Goal: Check status

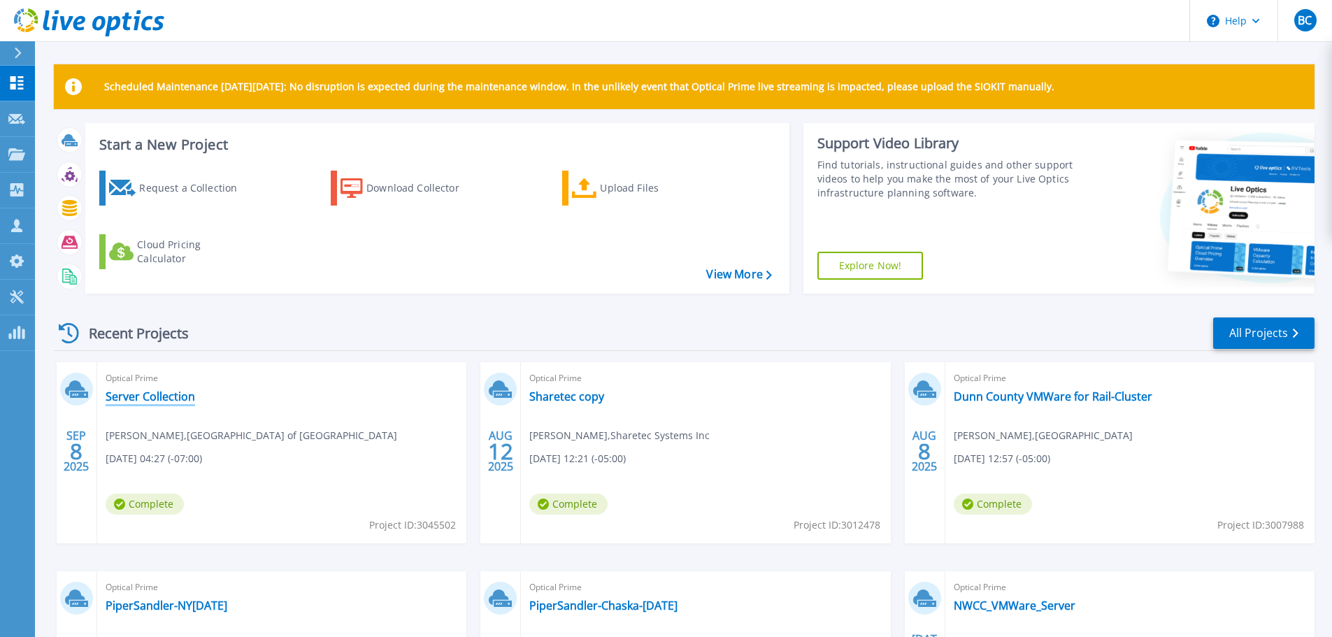
click at [159, 397] on link "Server Collection" at bounding box center [151, 397] width 90 height 14
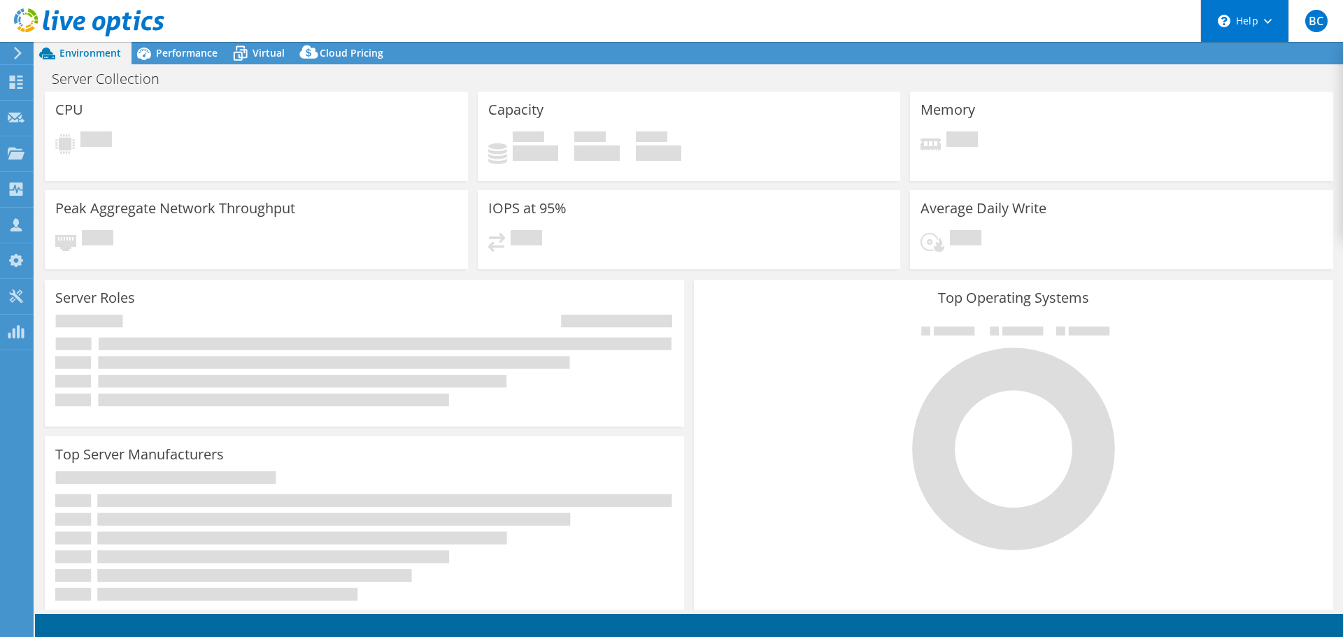
select select "USD"
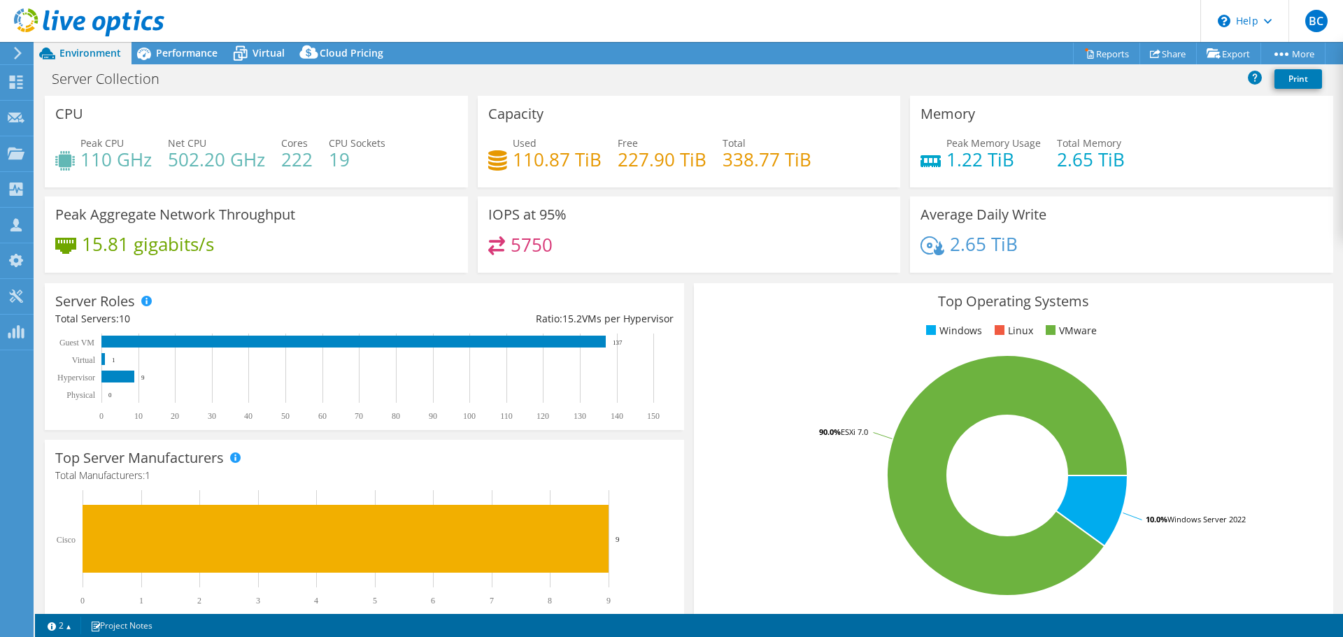
drag, startPoint x: 188, startPoint y: 55, endPoint x: 262, endPoint y: 127, distance: 102.9
click at [188, 55] on span "Performance" at bounding box center [187, 52] width 62 height 13
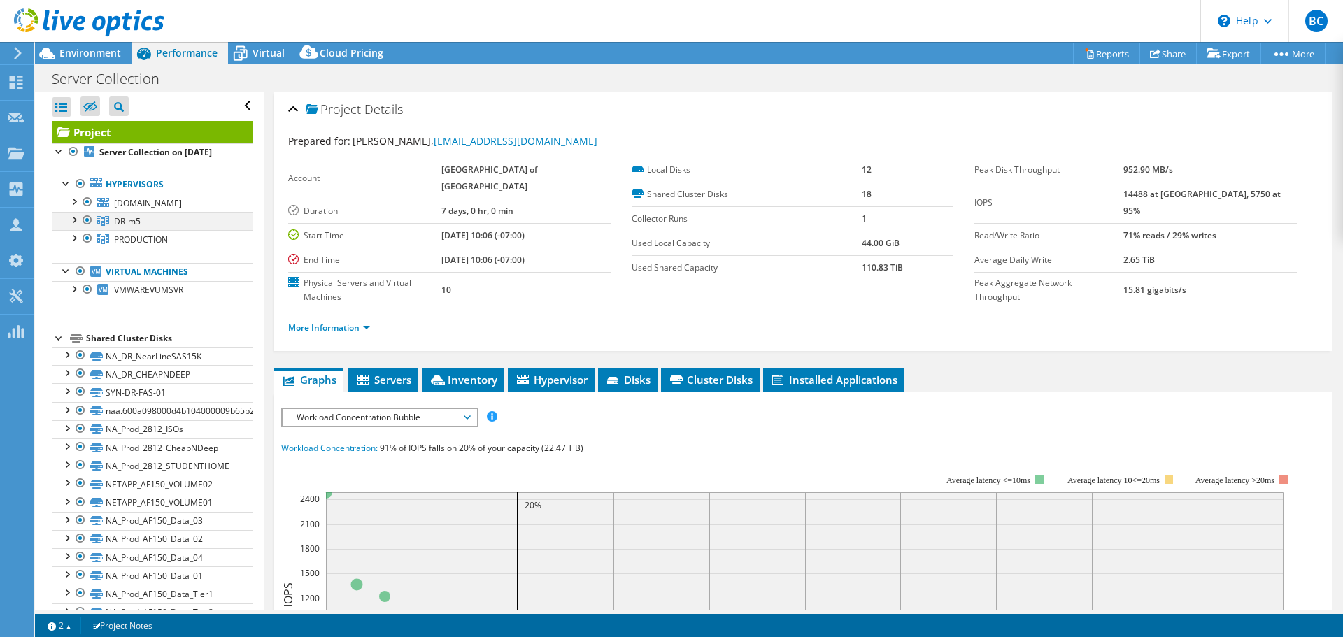
click at [87, 229] on div at bounding box center [87, 220] width 14 height 17
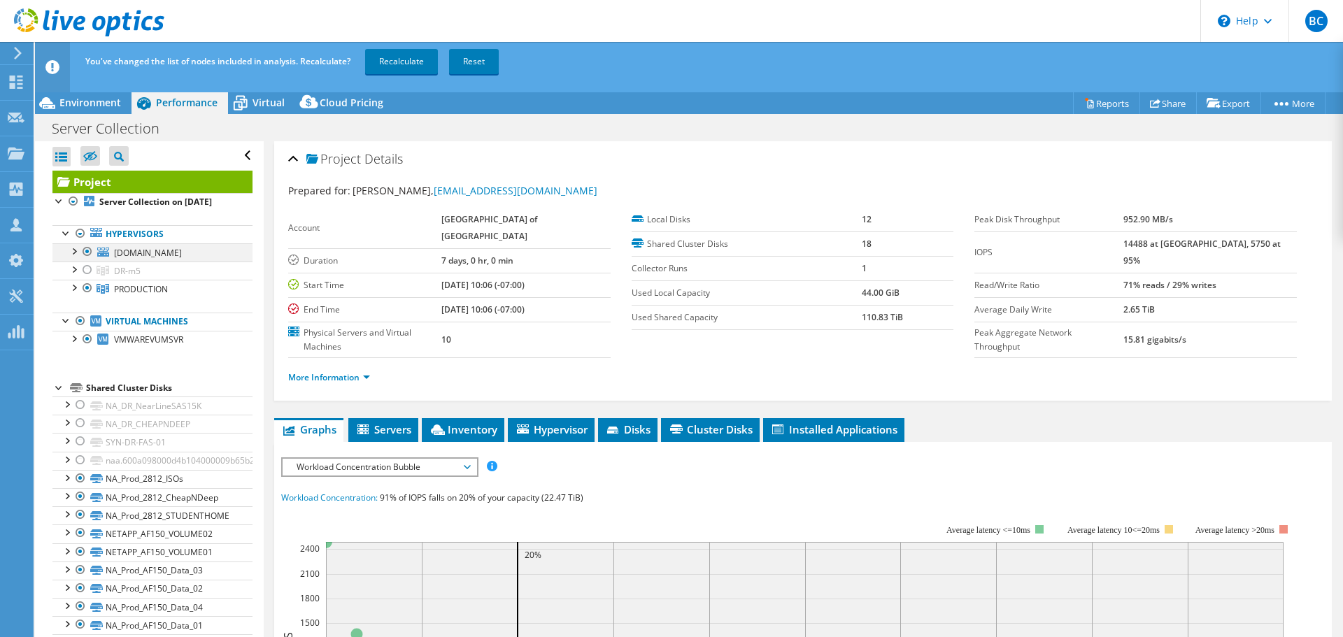
click at [91, 252] on div at bounding box center [87, 251] width 14 height 17
click at [70, 251] on div at bounding box center [73, 250] width 14 height 14
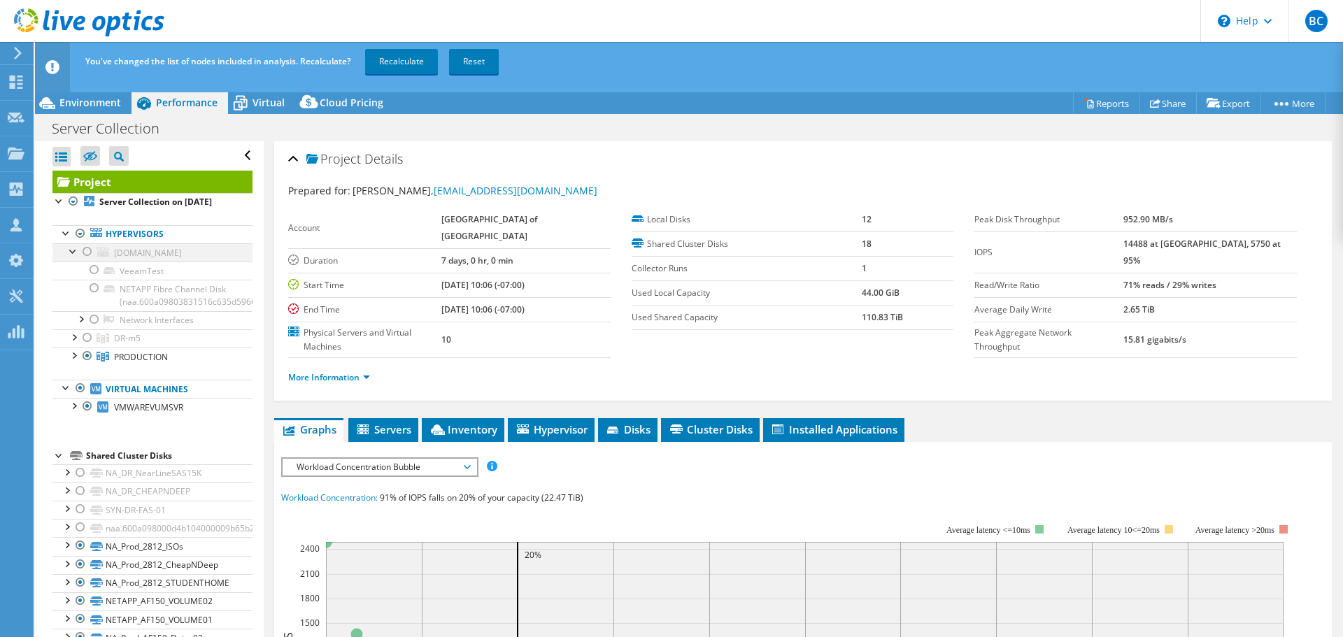
click at [71, 251] on div at bounding box center [73, 250] width 14 height 14
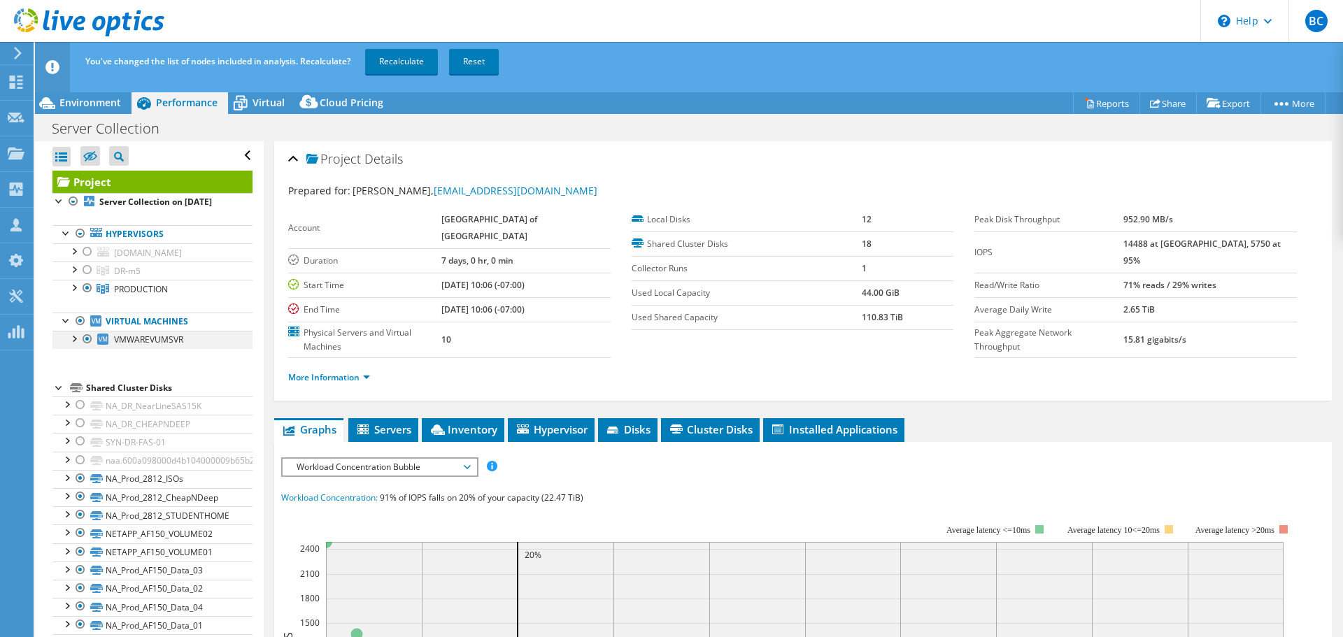
click at [71, 345] on div at bounding box center [73, 338] width 14 height 14
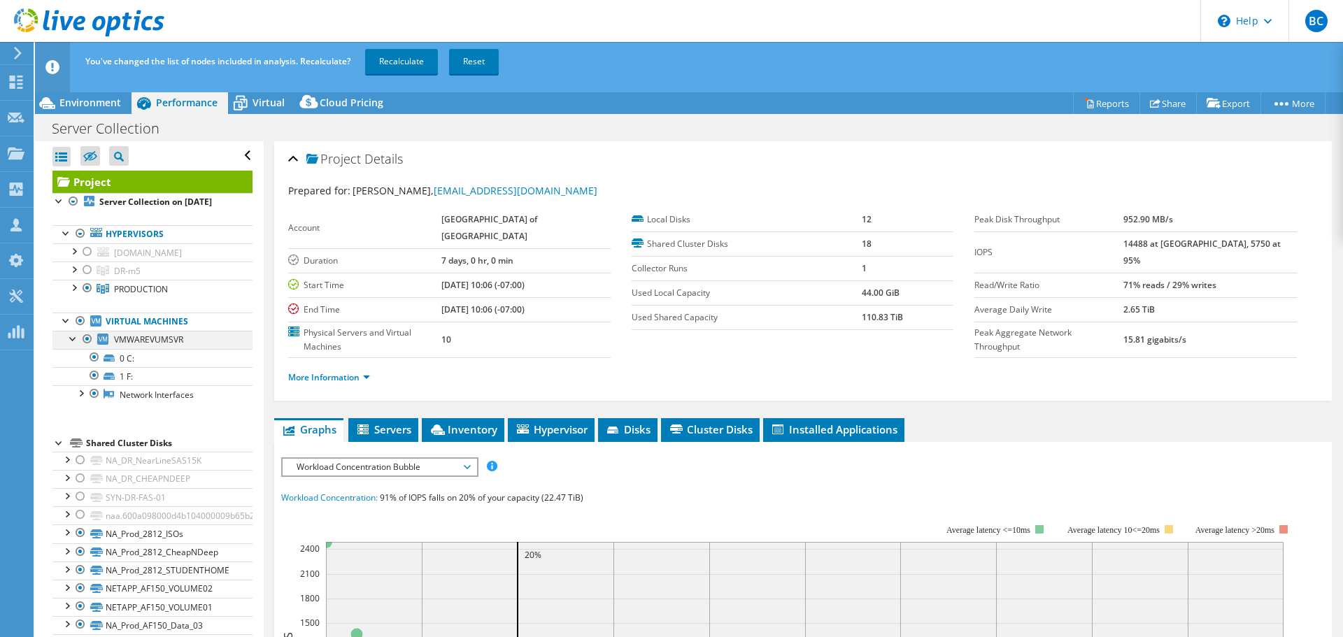
click at [71, 345] on div at bounding box center [73, 338] width 14 height 14
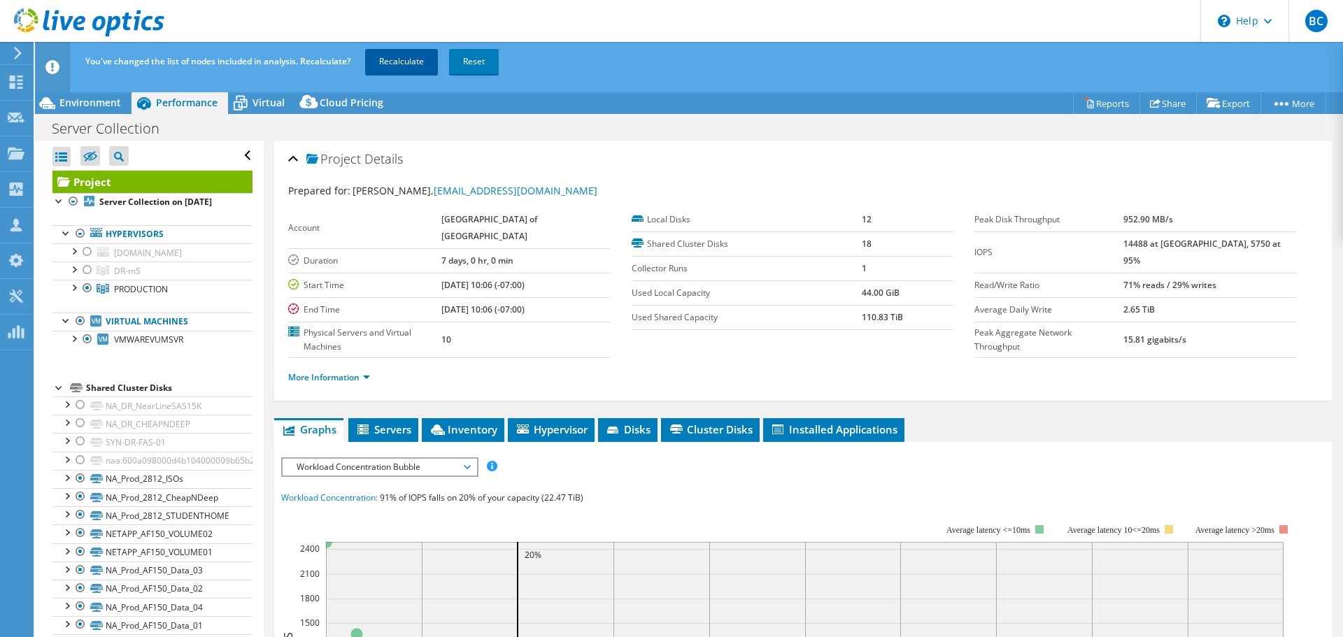
click at [399, 57] on link "Recalculate" at bounding box center [401, 61] width 73 height 25
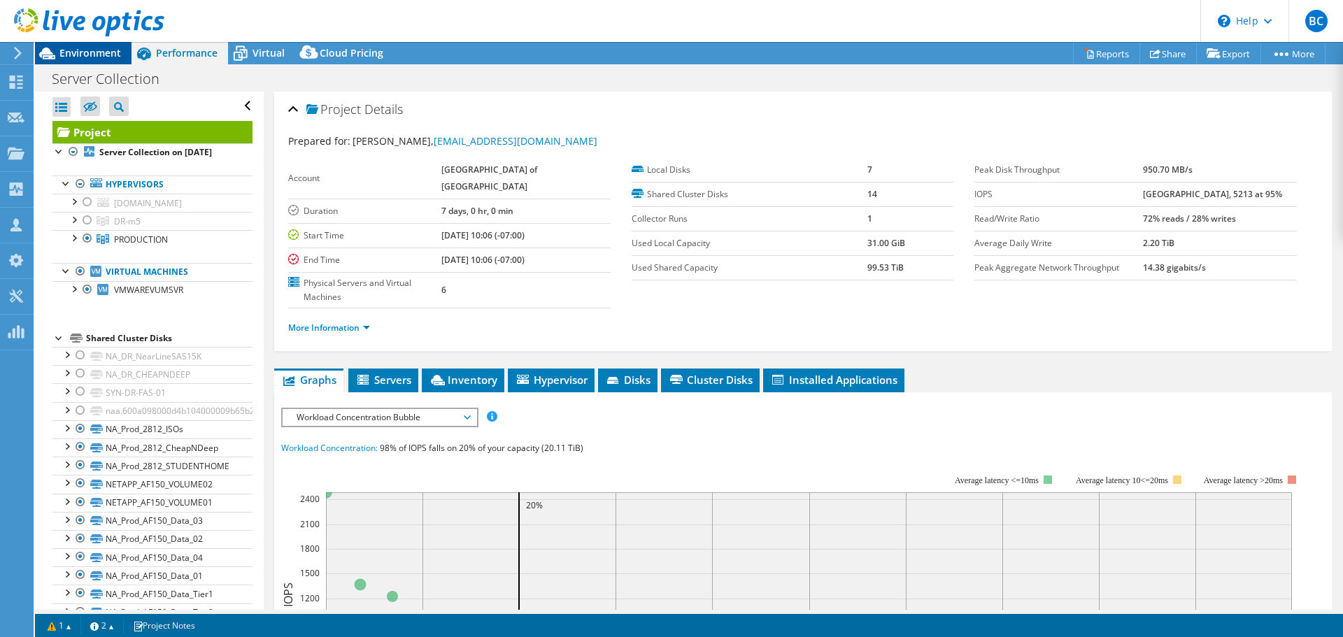
click at [89, 52] on span "Environment" at bounding box center [90, 52] width 62 height 13
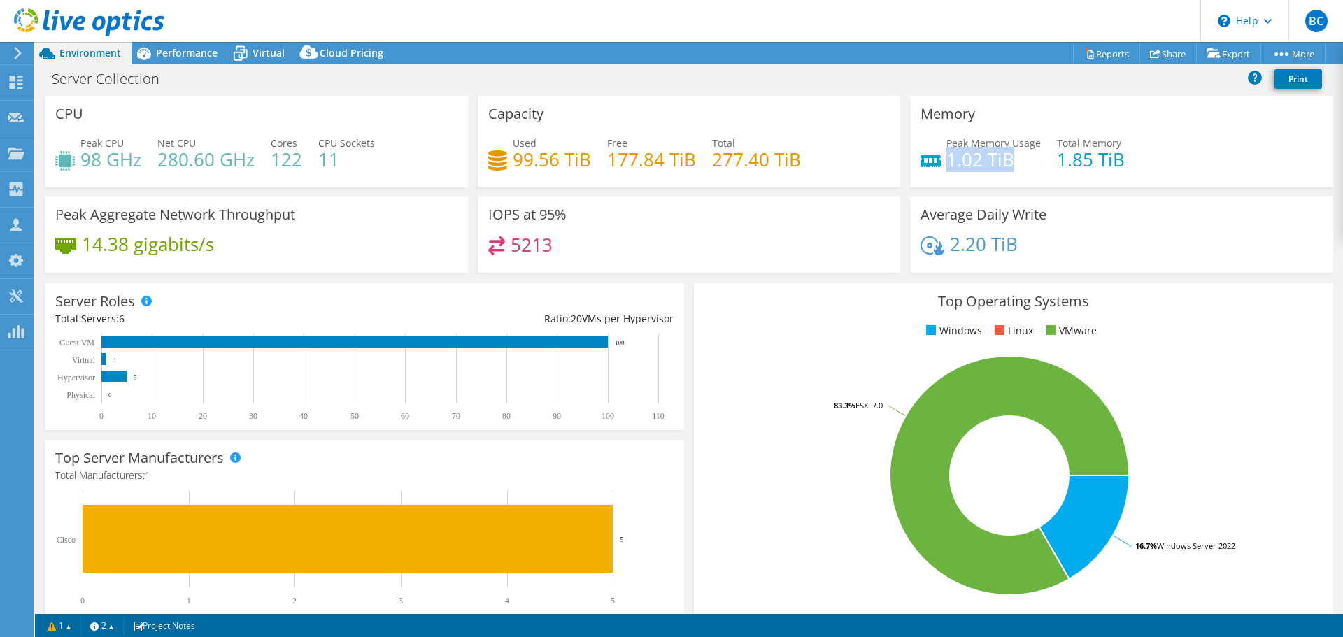
drag, startPoint x: 942, startPoint y: 164, endPoint x: 1020, endPoint y: 164, distance: 77.6
click at [1020, 164] on h4 "1.02 TiB" at bounding box center [993, 159] width 94 height 15
click at [173, 54] on span "Performance" at bounding box center [187, 52] width 62 height 13
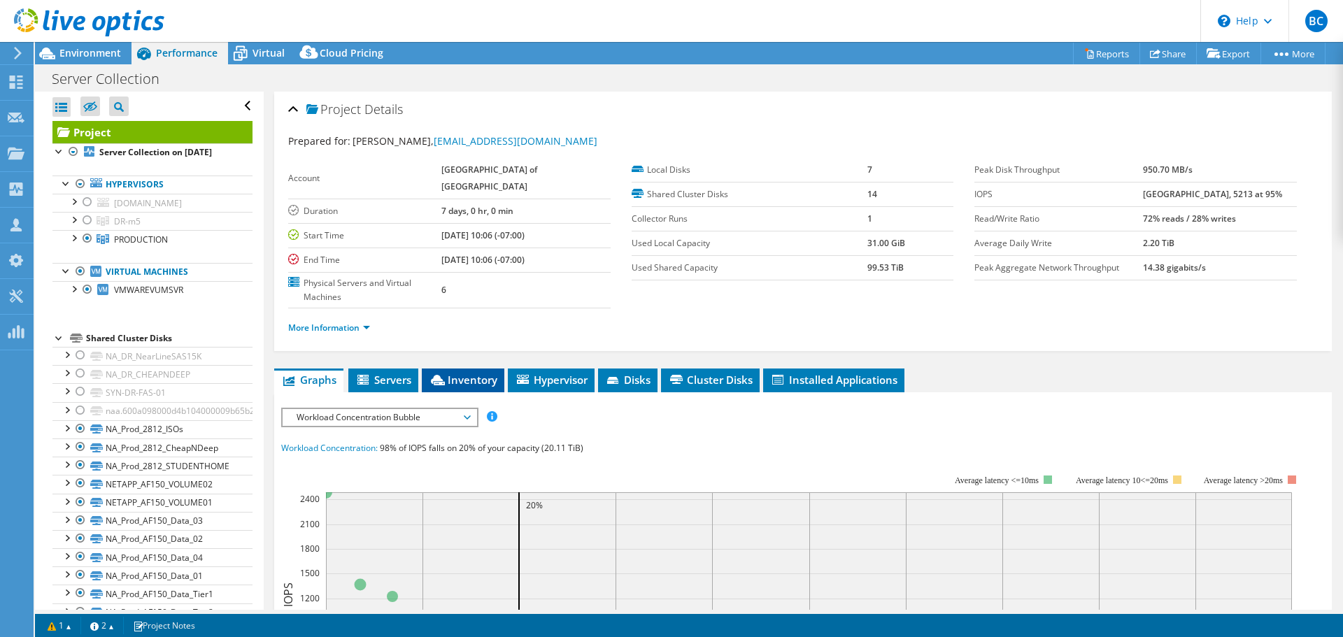
click at [481, 381] on span "Inventory" at bounding box center [463, 380] width 69 height 14
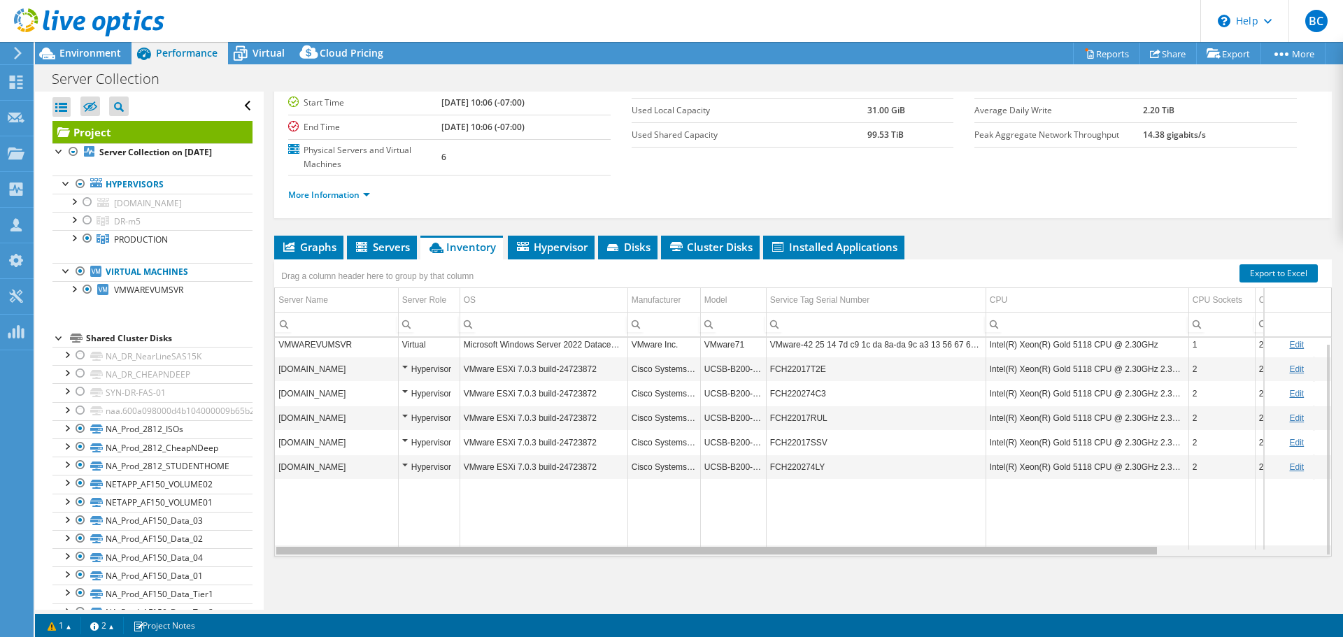
scroll to position [0, 2]
drag, startPoint x: 1111, startPoint y: 552, endPoint x: 1120, endPoint y: 550, distance: 9.3
click at [1120, 550] on body "BC Partner Team Member [PERSON_NAME] [PERSON_NAME][EMAIL_ADDRESS][PERSON_NAME][…" at bounding box center [671, 318] width 1343 height 637
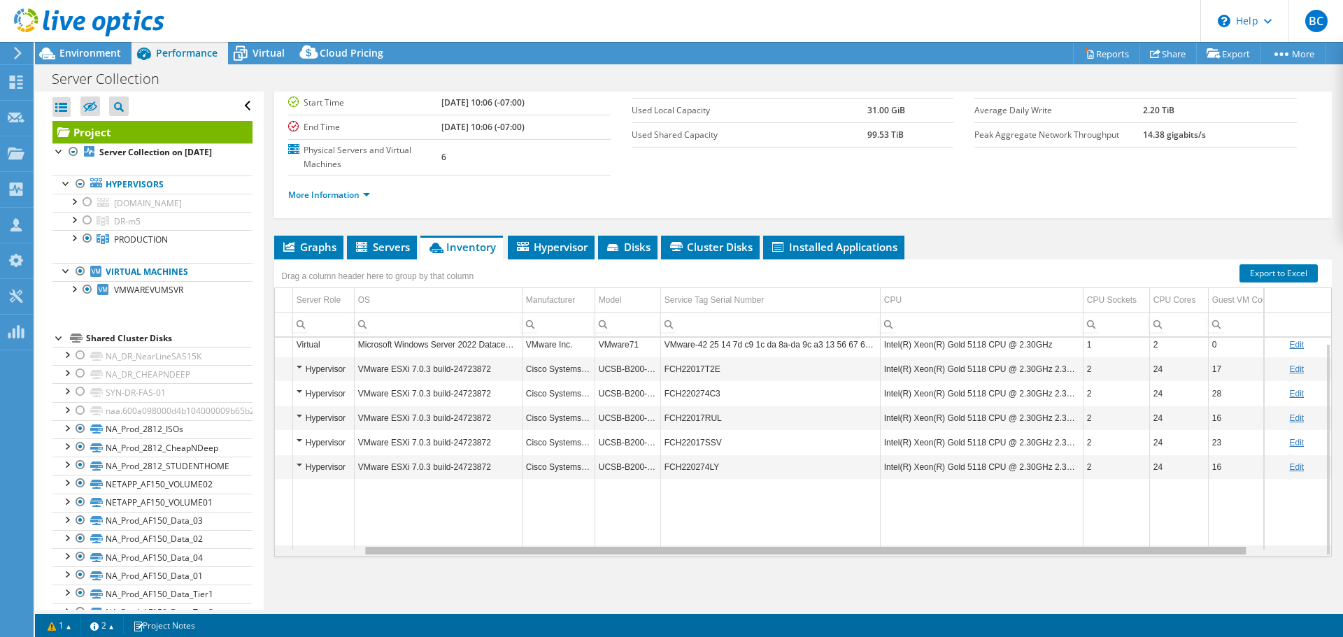
scroll to position [0, 147]
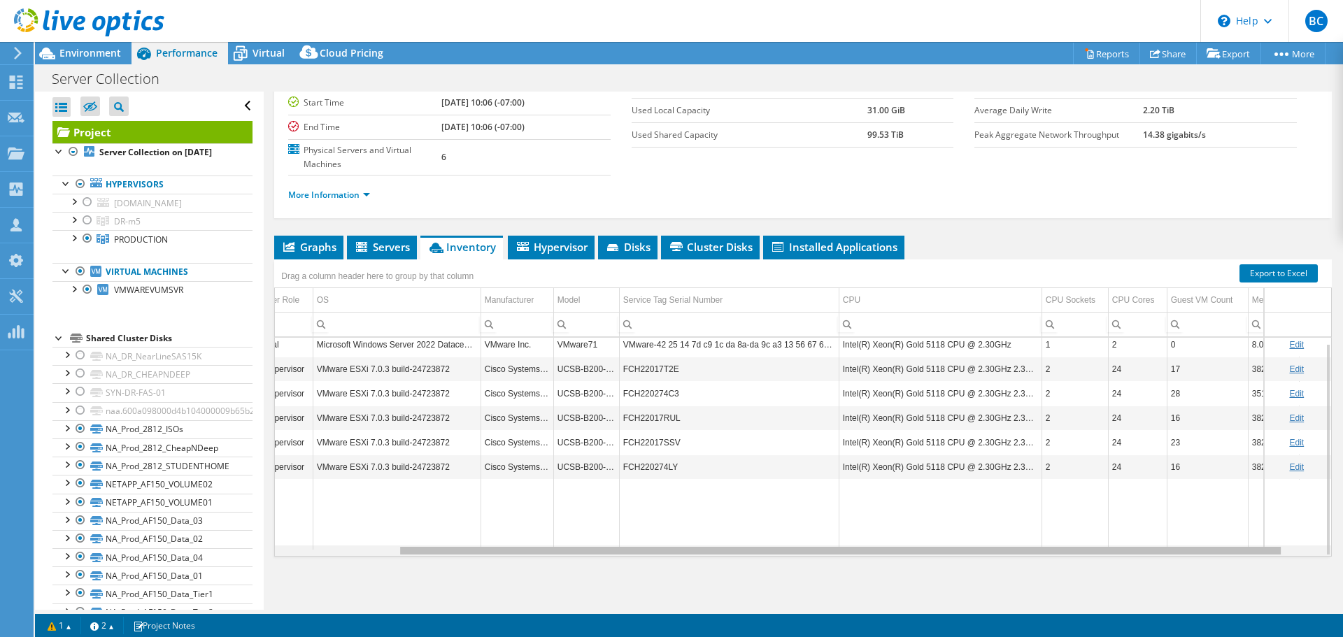
drag, startPoint x: 1120, startPoint y: 546, endPoint x: 1250, endPoint y: 562, distance: 131.1
click at [1250, 562] on body "BC Partner Team Member [PERSON_NAME] [PERSON_NAME][EMAIL_ADDRESS][PERSON_NAME][…" at bounding box center [671, 318] width 1343 height 637
click at [73, 226] on div at bounding box center [73, 219] width 14 height 14
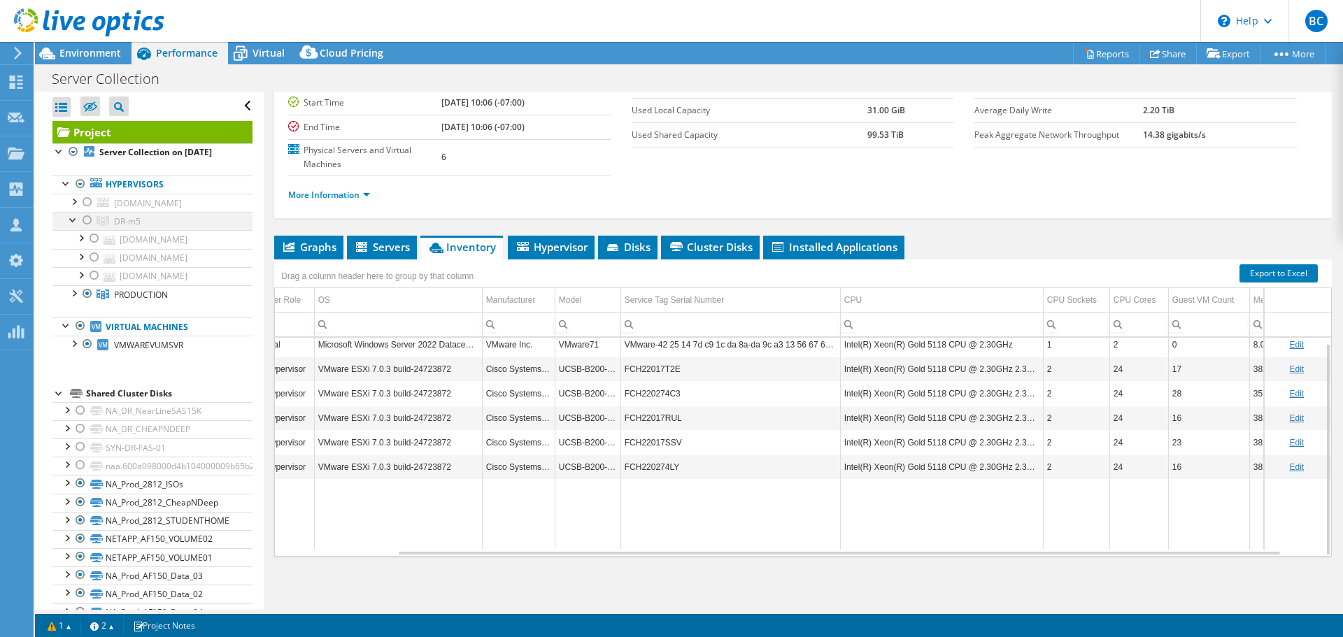
click at [88, 229] on div at bounding box center [87, 220] width 14 height 17
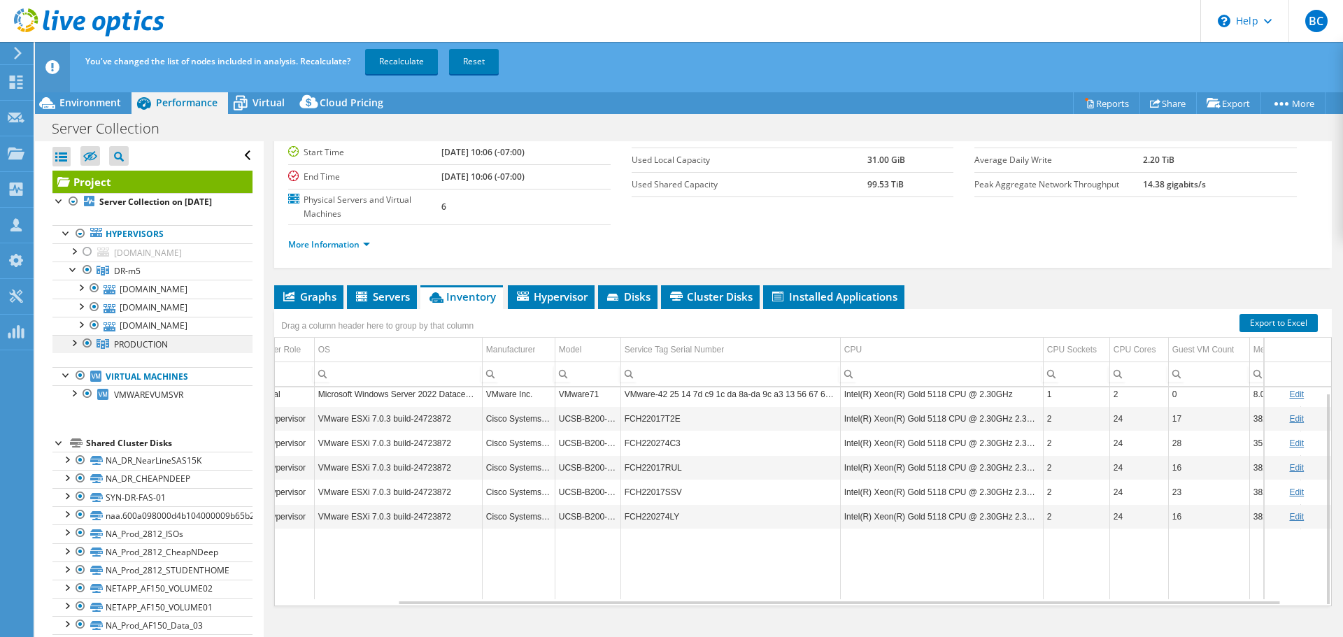
click at [85, 352] on div at bounding box center [87, 343] width 14 height 17
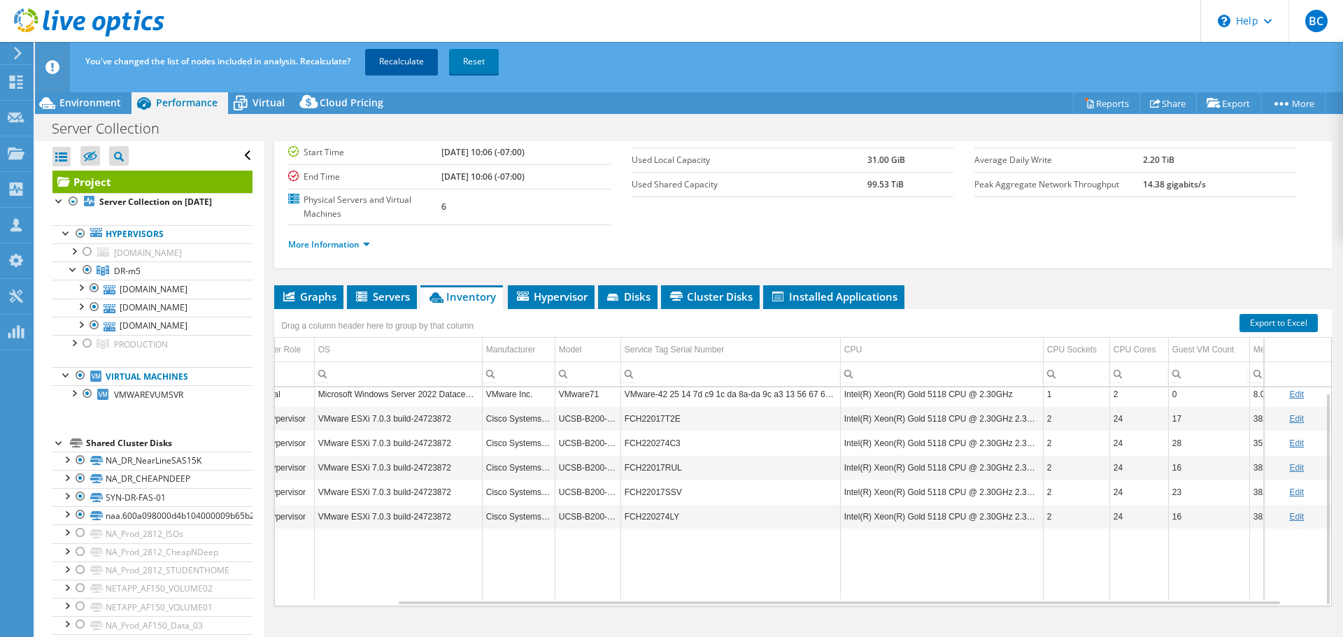
click at [402, 59] on link "Recalculate" at bounding box center [401, 61] width 73 height 25
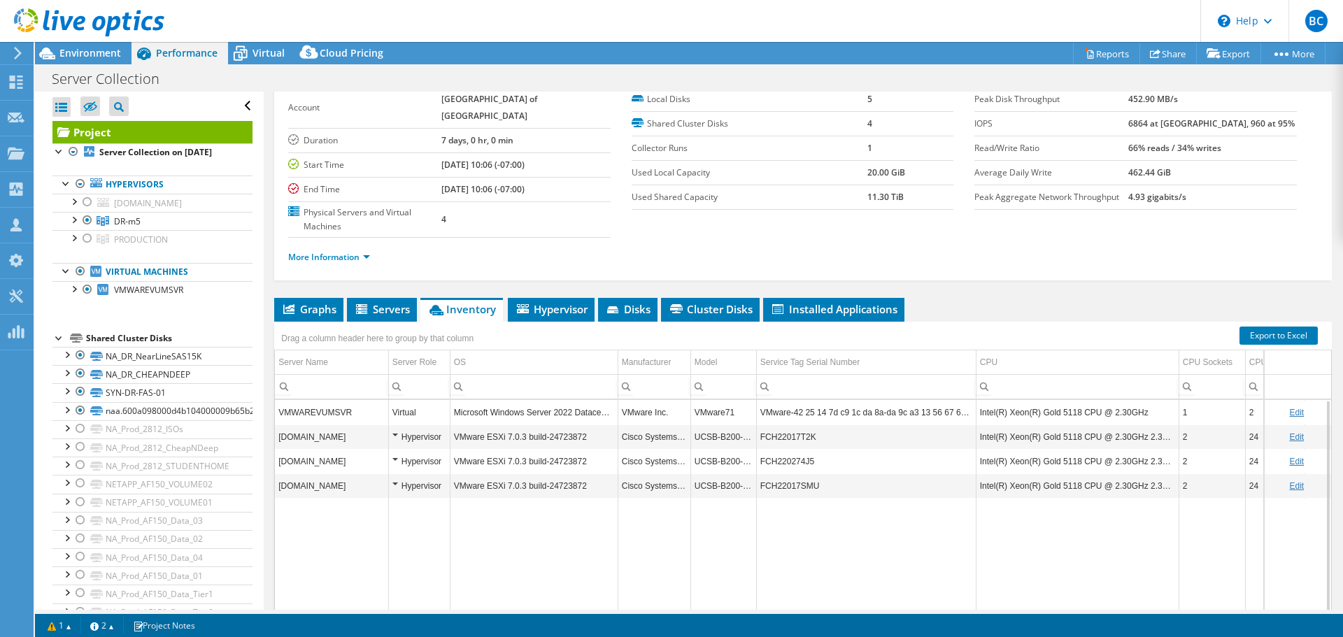
scroll to position [0, 0]
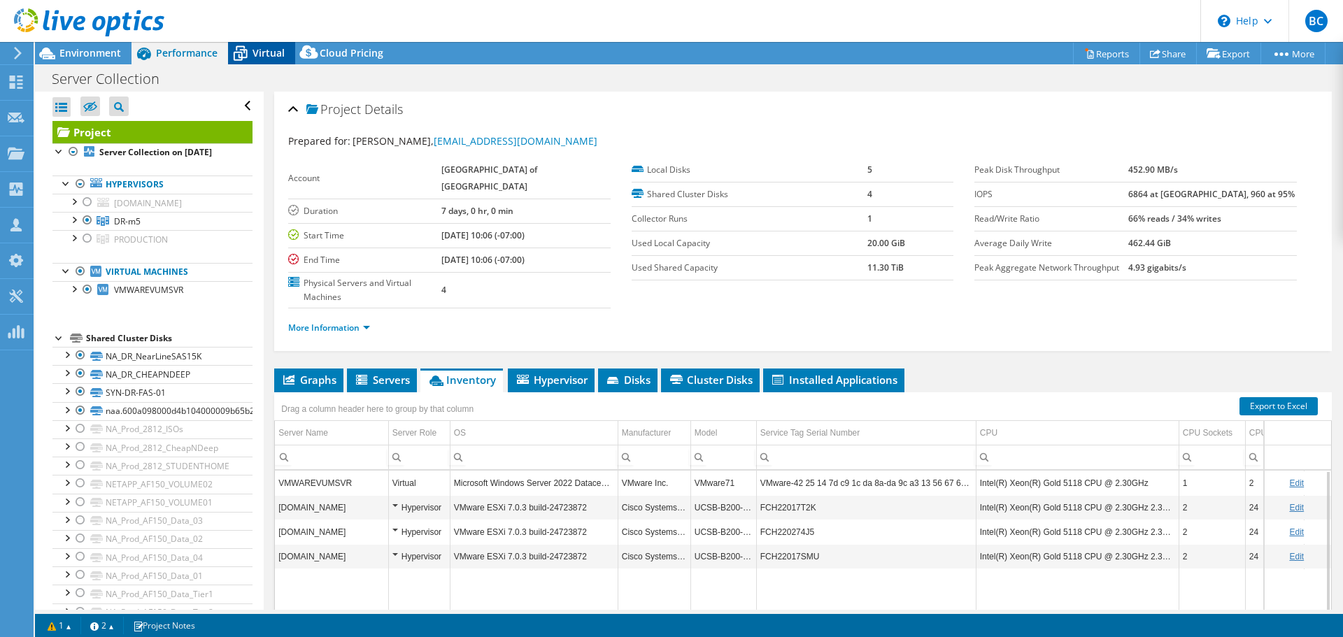
click at [269, 55] on span "Virtual" at bounding box center [268, 52] width 32 height 13
